Goal: Answer question/provide support: Share knowledge or assist other users

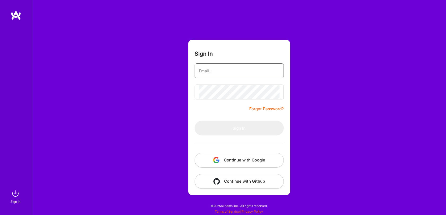
type input "[EMAIL_ADDRESS][DOMAIN_NAME]"
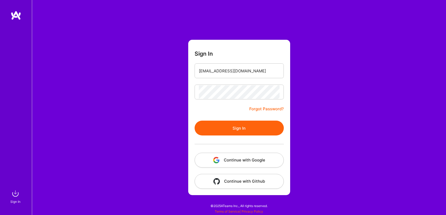
click at [240, 127] on button "Sign In" at bounding box center [239, 128] width 89 height 15
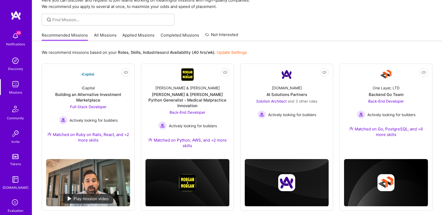
scroll to position [29, 0]
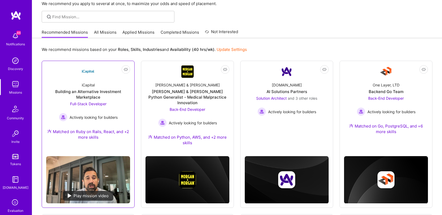
click at [98, 90] on div "Building an Alternative Investment Marketplace" at bounding box center [88, 94] width 84 height 11
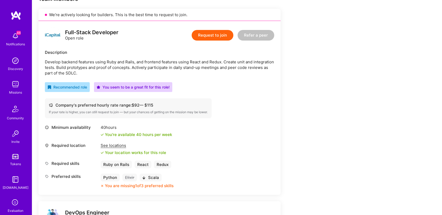
scroll to position [149, 0]
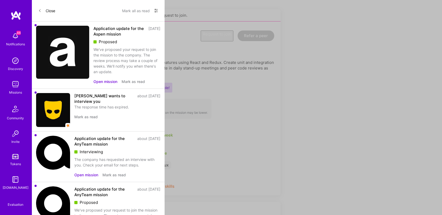
scroll to position [29, 0]
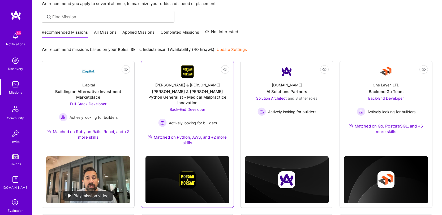
click at [199, 91] on div "[PERSON_NAME] & [PERSON_NAME] Python Generalist - Medical Malpractice Innovation" at bounding box center [188, 97] width 84 height 17
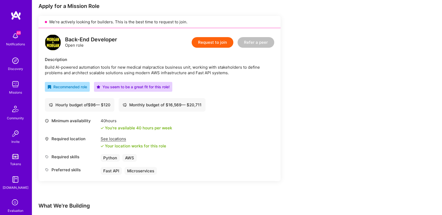
scroll to position [109, 0]
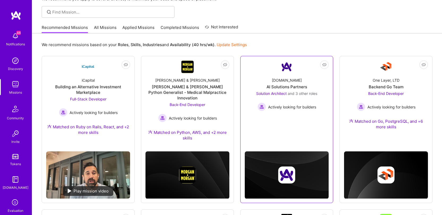
scroll to position [42, 0]
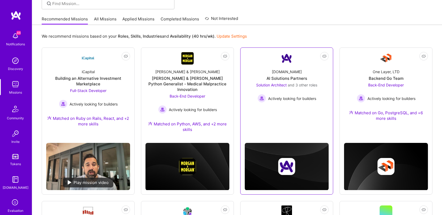
click at [292, 73] on div "[DOMAIN_NAME]" at bounding box center [287, 72] width 30 height 6
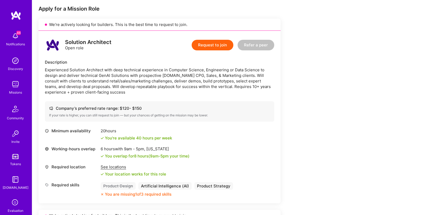
scroll to position [136, 0]
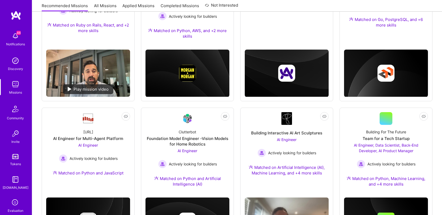
scroll to position [42, 0]
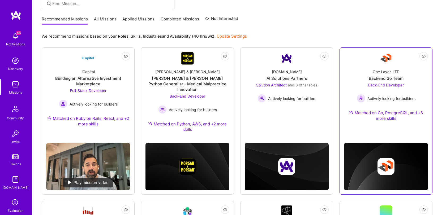
click at [368, 73] on div "One Layer, LTD Backend Go Team Back-End Developer Actively looking for builders…" at bounding box center [386, 96] width 84 height 63
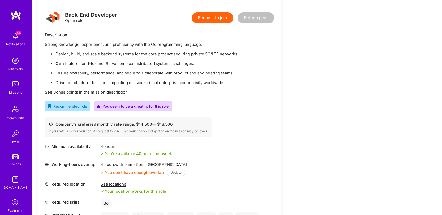
scroll to position [81, 0]
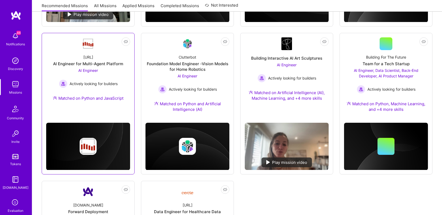
scroll to position [208, 0]
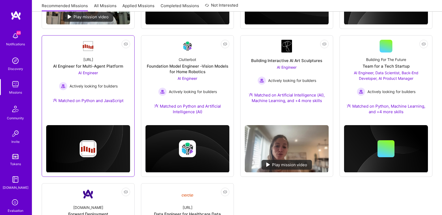
click at [100, 55] on div "[URL] AI Engineer for Multi-Agent Platform AI Engineer Actively looking for bui…" at bounding box center [88, 81] width 84 height 57
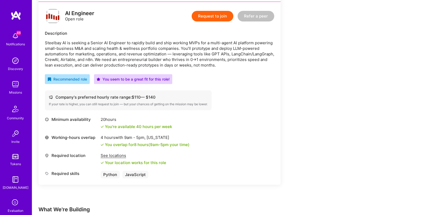
scroll to position [134, 0]
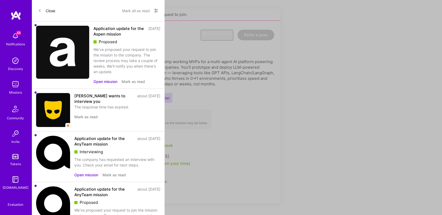
scroll to position [208, 0]
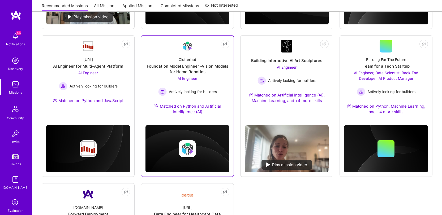
click at [186, 68] on div "Foundation Model Engineer -Vision Models for Home Robotics" at bounding box center [188, 69] width 84 height 11
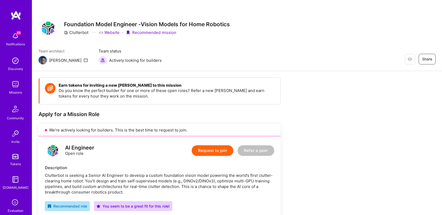
click at [10, 205] on icon at bounding box center [15, 203] width 10 height 10
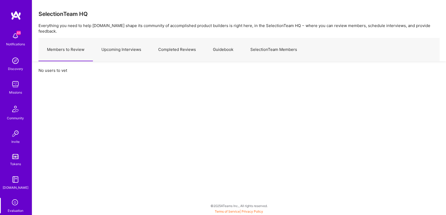
click at [116, 39] on link "Upcoming Interviews" at bounding box center [121, 49] width 57 height 23
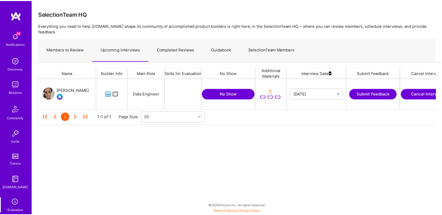
scroll to position [27, 397]
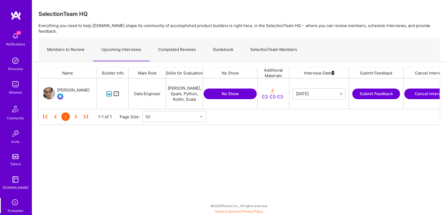
click at [181, 45] on link "Completed Reviews" at bounding box center [177, 49] width 55 height 23
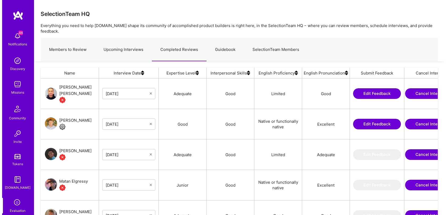
scroll to position [156, 394]
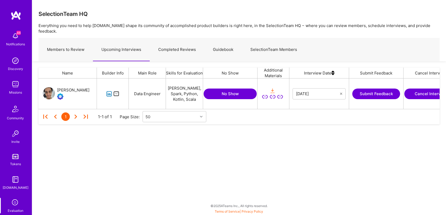
scroll to position [27, 397]
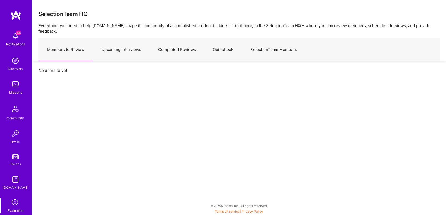
click at [123, 50] on link "Upcoming Interviews" at bounding box center [121, 49] width 57 height 23
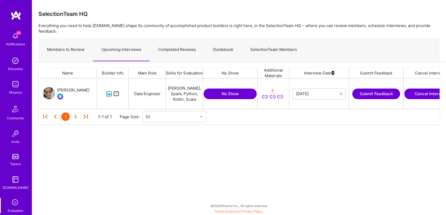
click at [129, 158] on div "SelectionTeam HQ Everything you need to help [DOMAIN_NAME] shape its community …" at bounding box center [239, 107] width 415 height 215
click at [223, 151] on div "SelectionTeam HQ Everything you need to help [DOMAIN_NAME] shape its community …" at bounding box center [239, 107] width 415 height 215
click at [369, 89] on button "Submit Feedback" at bounding box center [377, 94] width 48 height 11
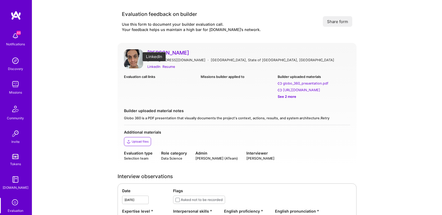
click at [151, 66] on div "LinkedIn" at bounding box center [153, 67] width 13 height 6
